Goal: Task Accomplishment & Management: Use online tool/utility

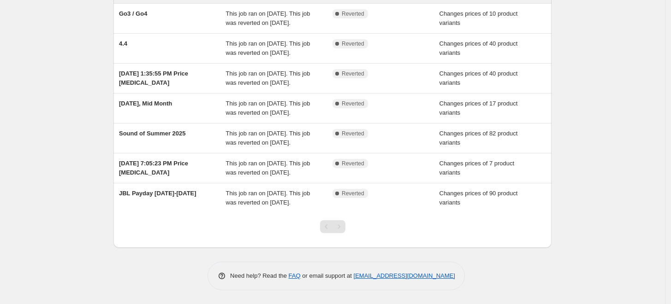
scroll to position [234, 0]
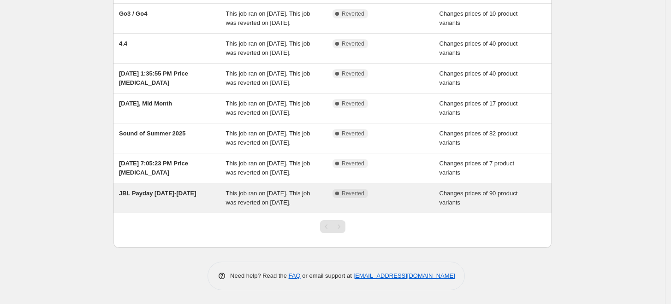
click at [412, 190] on div "Complete Reverted" at bounding box center [386, 198] width 107 height 18
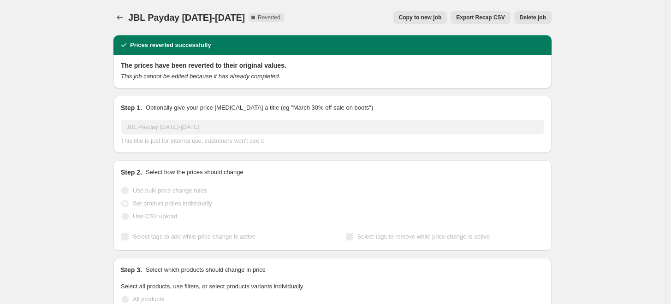
click at [422, 18] on span "Copy to new job" at bounding box center [420, 17] width 43 height 7
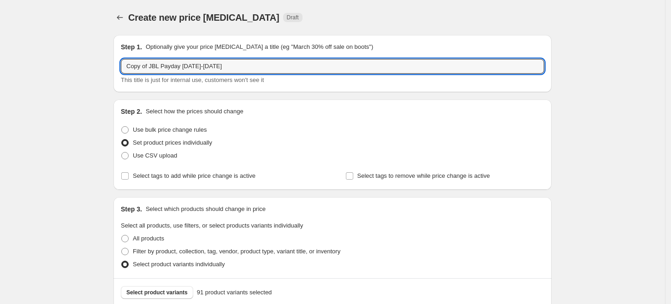
drag, startPoint x: 241, startPoint y: 65, endPoint x: 121, endPoint y: 66, distance: 120.4
click at [121, 66] on div "Step 1. Optionally give your price [MEDICAL_DATA] a title (eg "March 30% off sa…" at bounding box center [332, 63] width 438 height 57
type input "JBL 10.10"
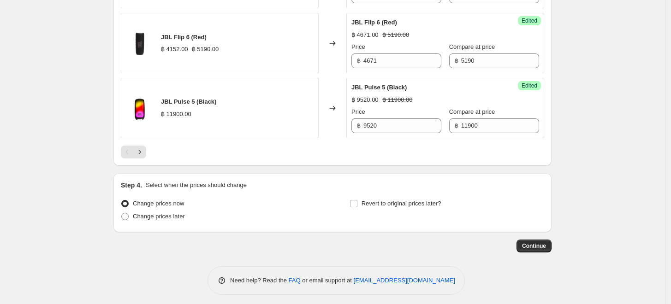
scroll to position [1496, 0]
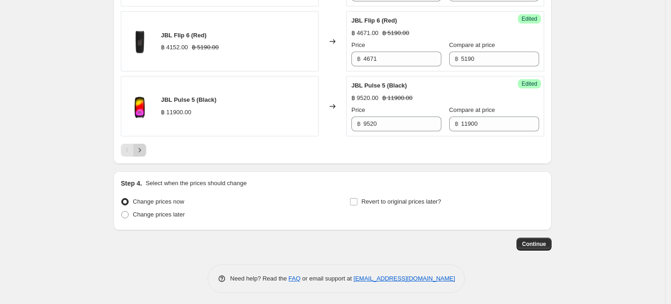
click at [144, 150] on icon "Next" at bounding box center [139, 150] width 9 height 9
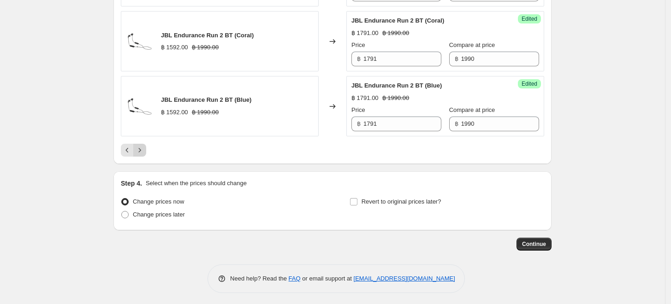
click at [141, 149] on icon "Next" at bounding box center [139, 150] width 9 height 9
click at [144, 147] on icon "Next" at bounding box center [139, 150] width 9 height 9
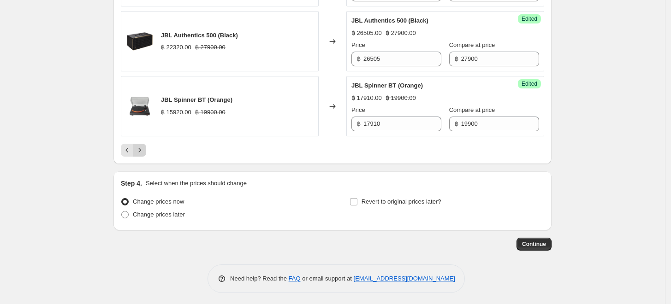
click at [142, 148] on icon "Next" at bounding box center [139, 150] width 9 height 9
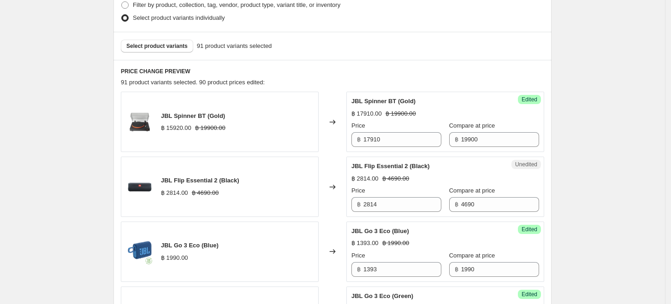
scroll to position [0, 0]
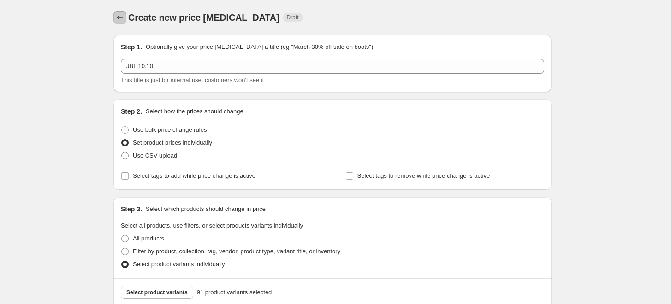
click at [122, 13] on icon "Price change jobs" at bounding box center [119, 17] width 9 height 9
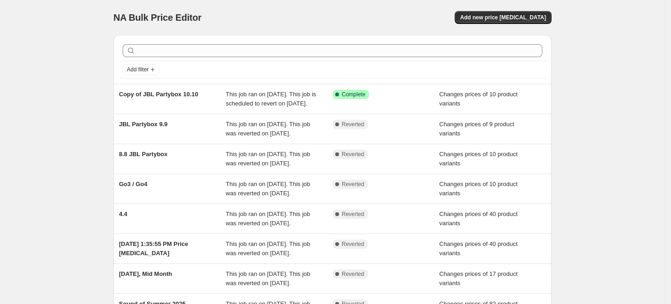
click at [603, 124] on div "NA Bulk Price Editor. This page is ready NA Bulk Price Editor Add new price [ME…" at bounding box center [332, 237] width 665 height 475
